Goal: Task Accomplishment & Management: Manage account settings

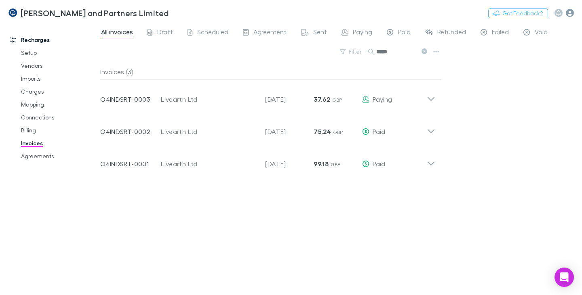
click at [571, 12] on icon "button" at bounding box center [570, 13] width 8 height 8
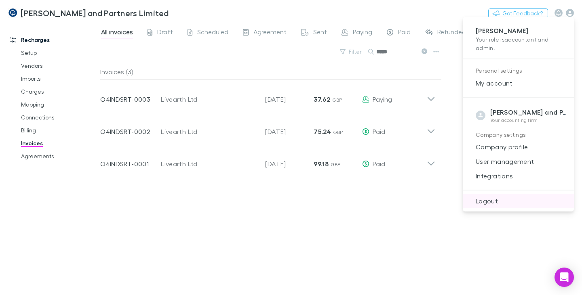
click at [490, 202] on span "Logout" at bounding box center [518, 201] width 98 height 10
